Goal: Find specific page/section: Find specific page/section

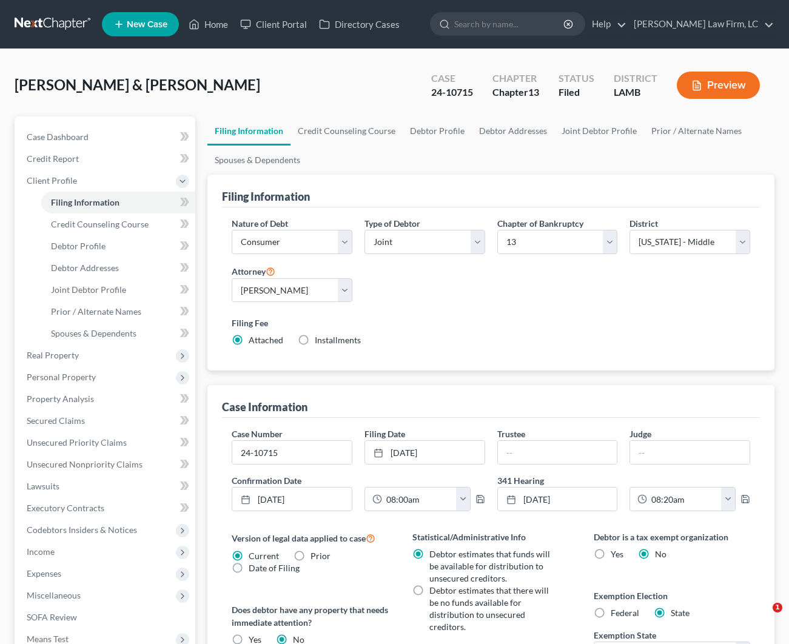
select select "1"
select select "3"
select select "35"
select select "0"
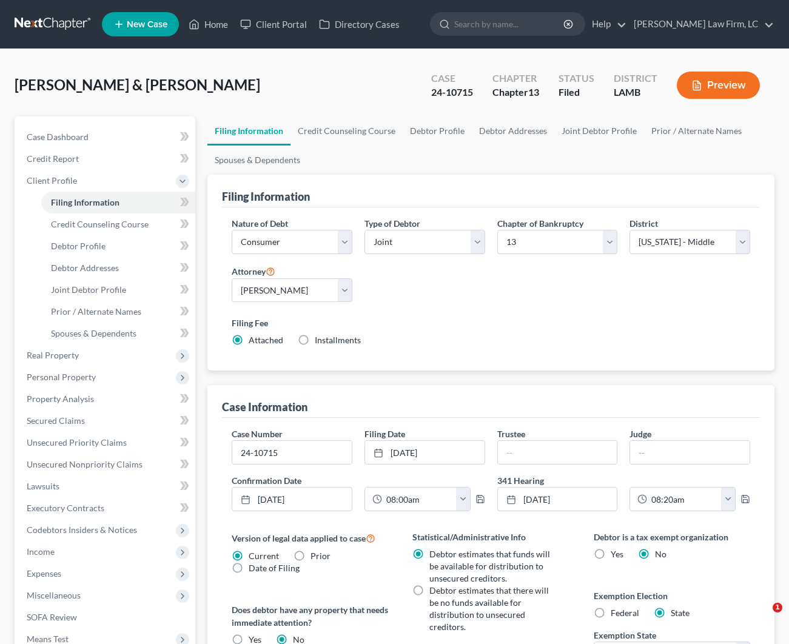
select select "19"
click at [219, 27] on link "Home" at bounding box center [209, 24] width 52 height 22
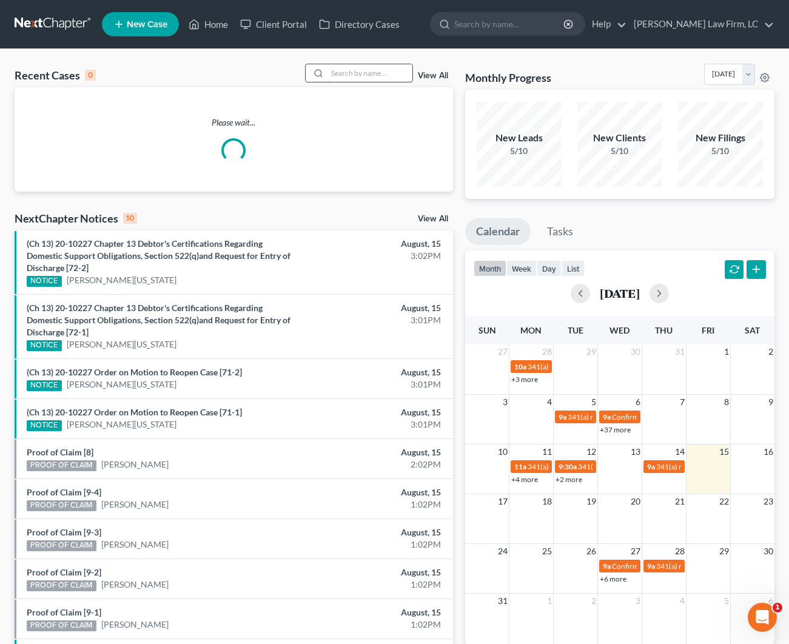
click at [388, 72] on input "search" at bounding box center [370, 73] width 85 height 18
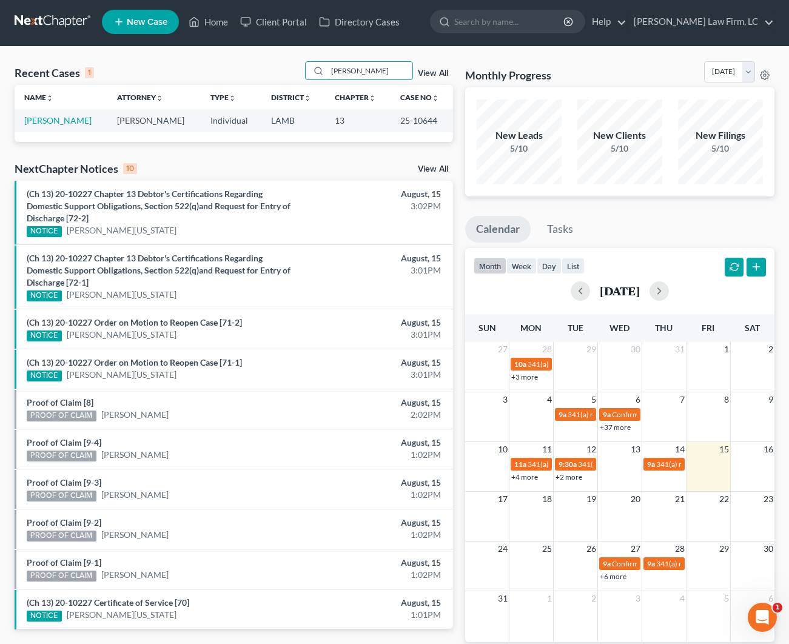
scroll to position [21, 0]
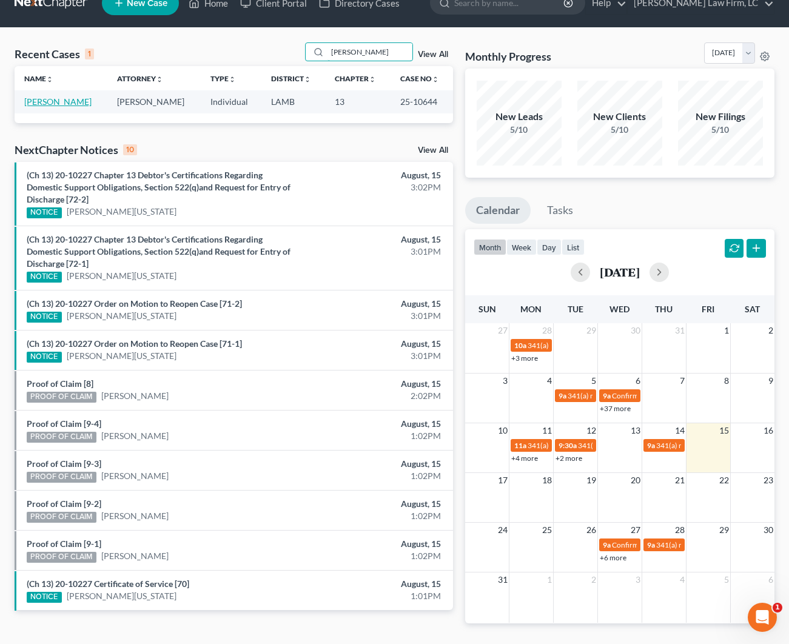
type input "[PERSON_NAME]"
click at [72, 97] on link "[PERSON_NAME]" at bounding box center [57, 101] width 67 height 10
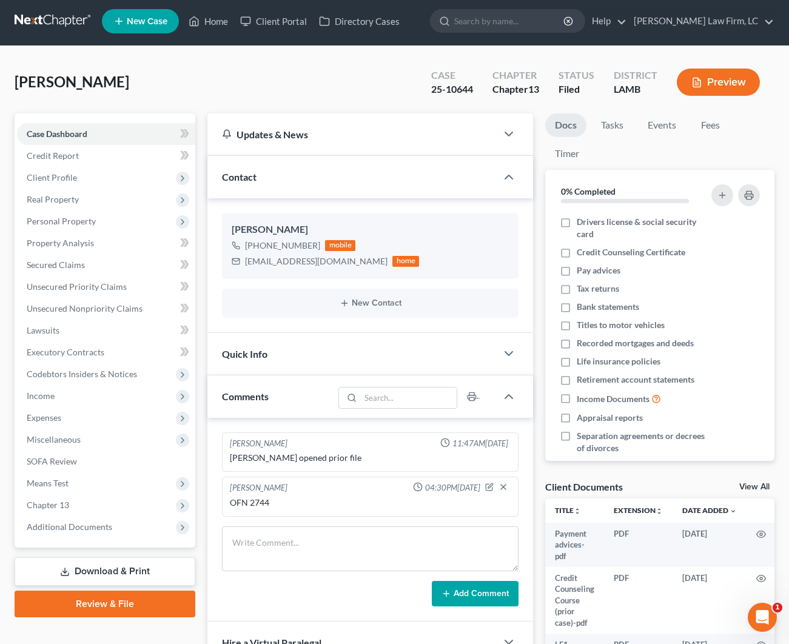
scroll to position [4, 0]
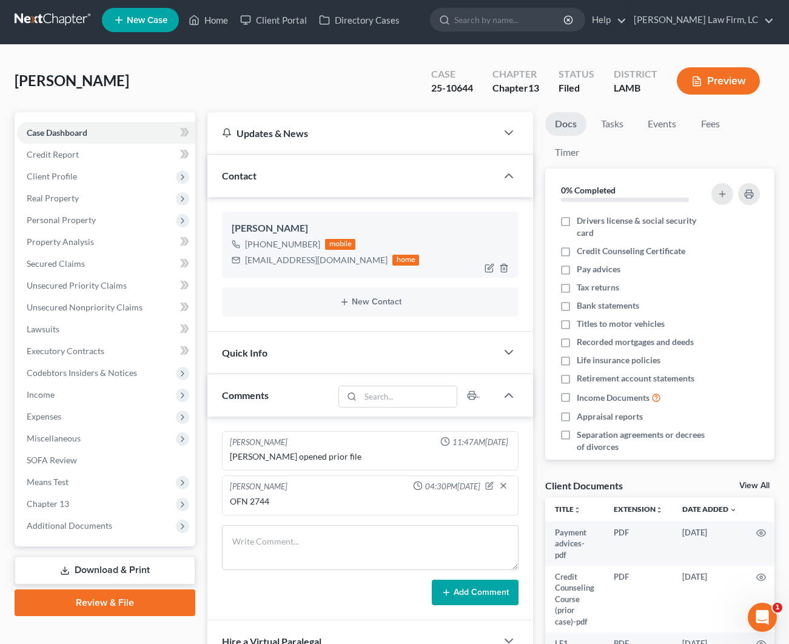
click at [343, 263] on div "[EMAIL_ADDRESS][DOMAIN_NAME]" at bounding box center [316, 260] width 143 height 12
drag, startPoint x: 343, startPoint y: 262, endPoint x: 246, endPoint y: 262, distance: 97.1
click at [246, 262] on div "[EMAIL_ADDRESS][DOMAIN_NAME]" at bounding box center [316, 260] width 143 height 12
copy div "[EMAIL_ADDRESS][DOMAIN_NAME]"
